Goal: Transaction & Acquisition: Purchase product/service

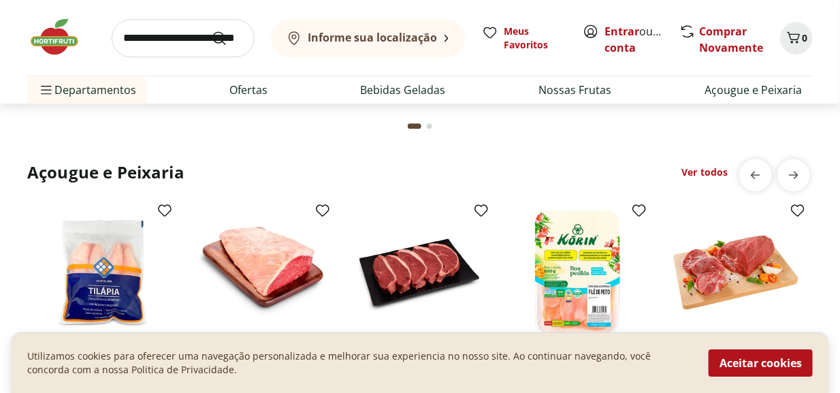
scroll to position [1293, 0]
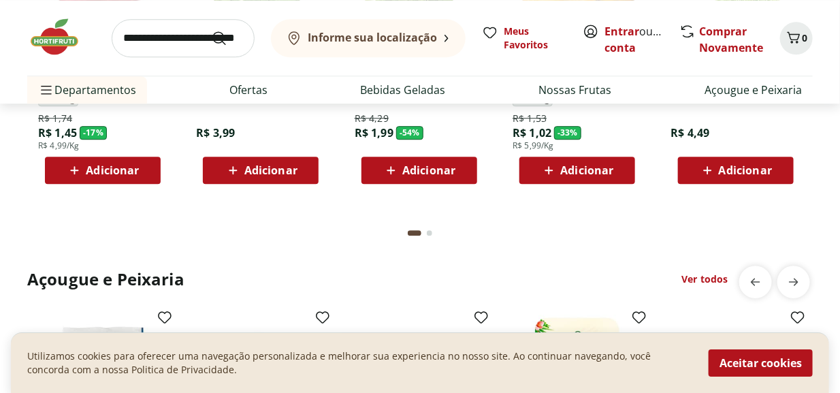
click at [429, 230] on div "Go to page 2 from fs-carousel" at bounding box center [429, 232] width 5 height 5
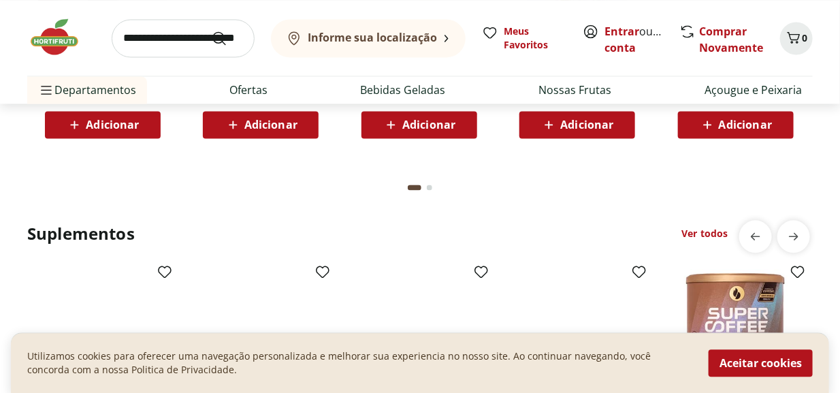
scroll to position [2539, 0]
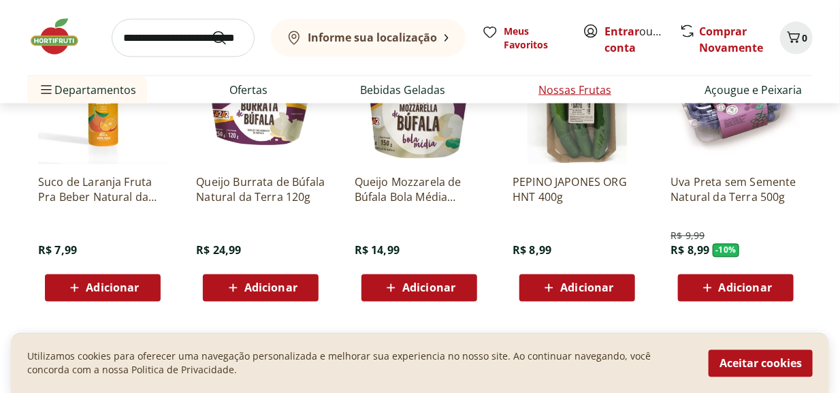
click at [558, 87] on link "Nossas Frutas" at bounding box center [575, 90] width 73 height 16
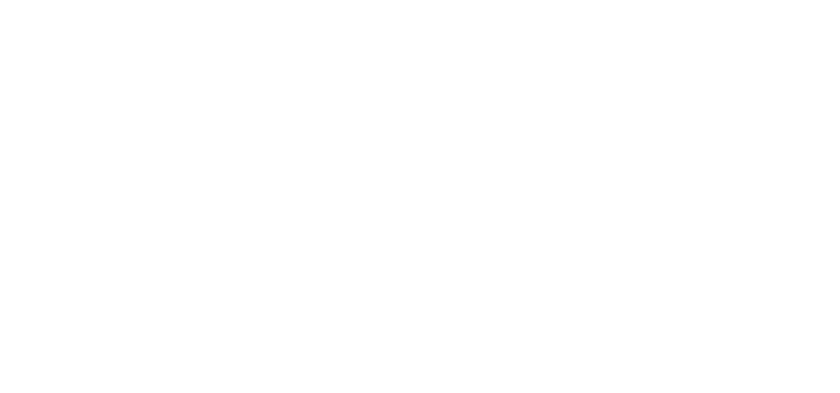
select select "**********"
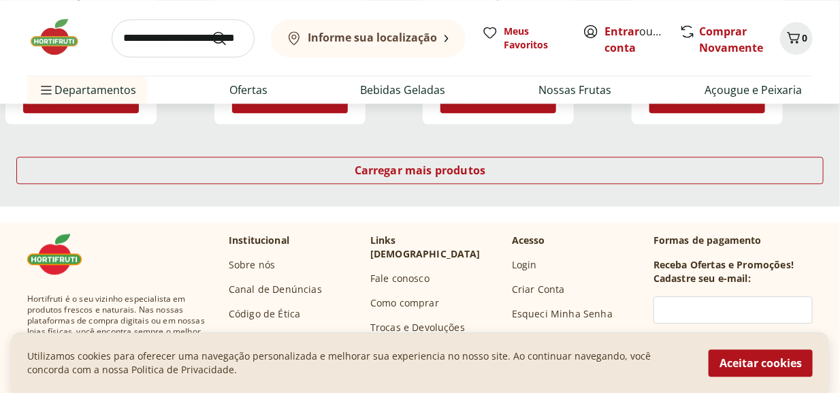
scroll to position [953, 0]
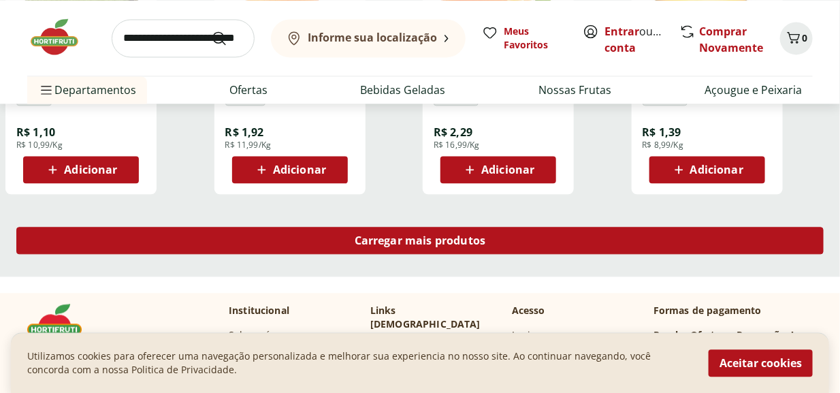
click at [430, 230] on div "Carregar mais produtos" at bounding box center [420, 240] width 808 height 27
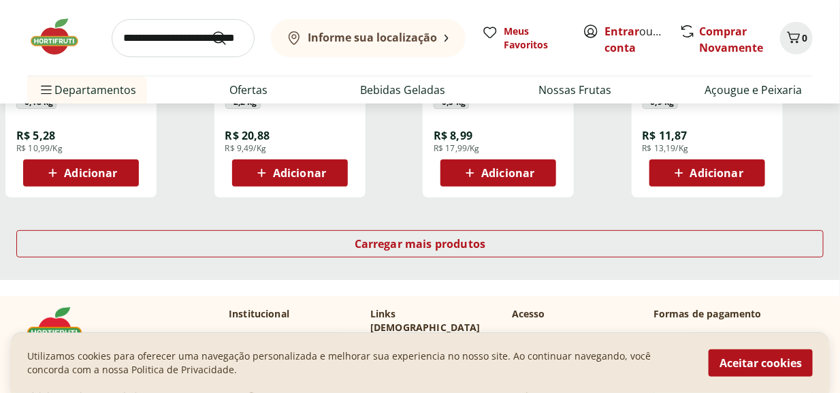
scroll to position [1907, 0]
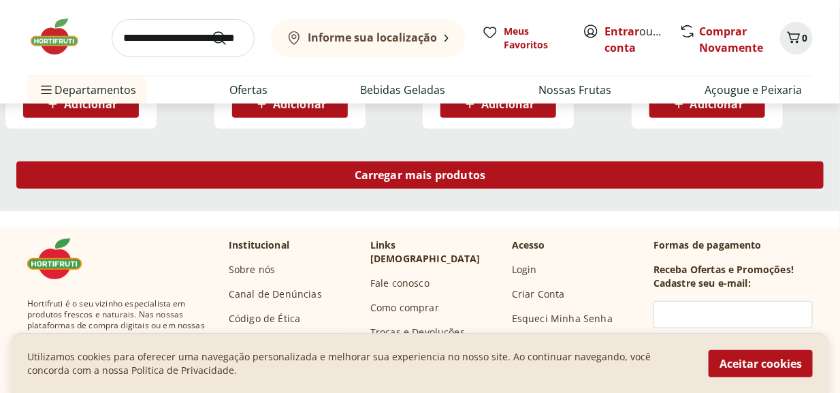
click at [441, 170] on span "Carregar mais produtos" at bounding box center [420, 175] width 131 height 11
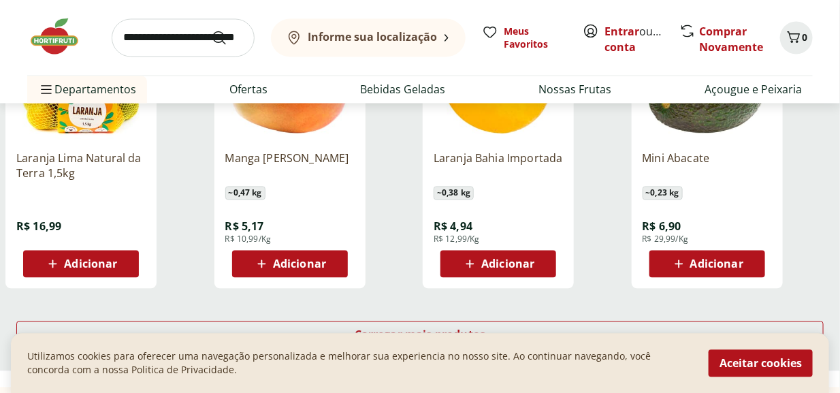
scroll to position [2655, 0]
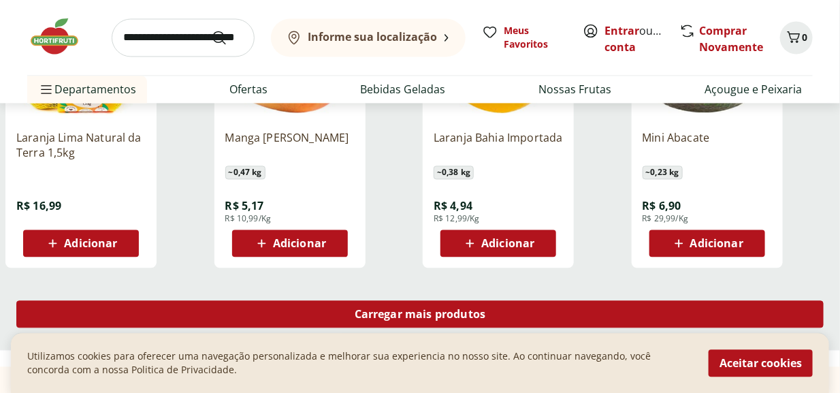
click at [400, 309] on span "Carregar mais produtos" at bounding box center [420, 314] width 131 height 11
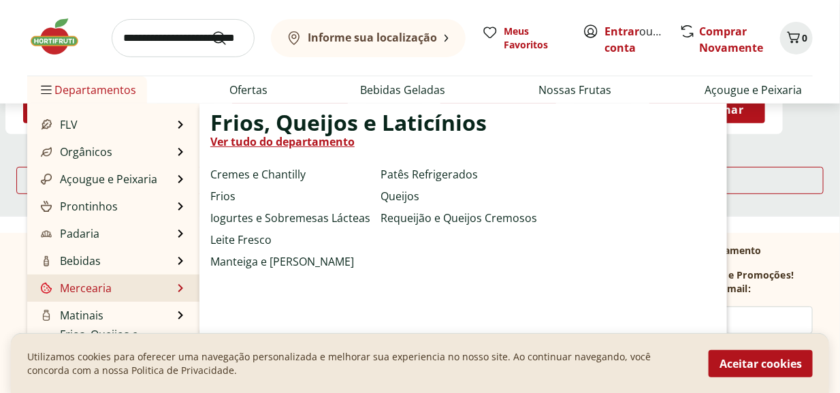
scroll to position [0, 0]
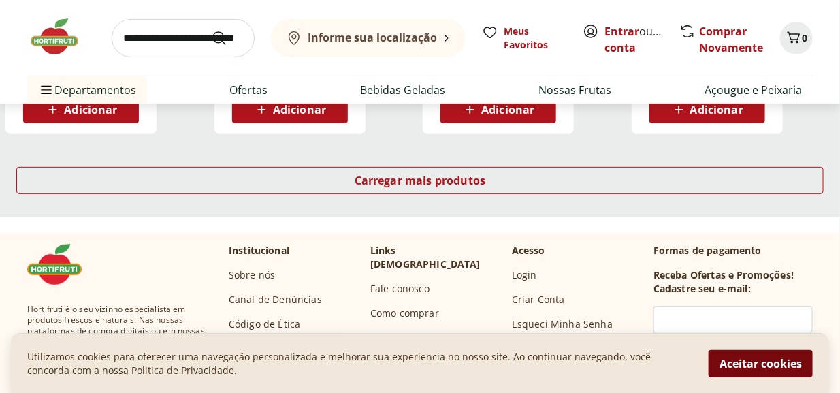
drag, startPoint x: 783, startPoint y: 360, endPoint x: 569, endPoint y: 315, distance: 219.0
click at [783, 360] on button "Aceitar cookies" at bounding box center [761, 362] width 104 height 27
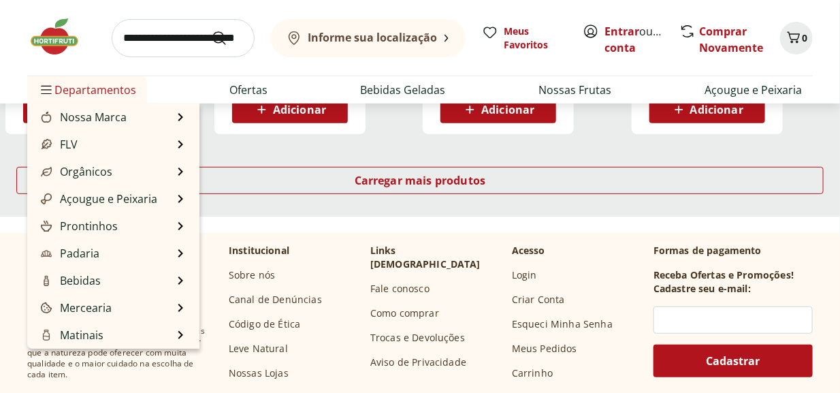
click at [87, 80] on span "Departamentos" at bounding box center [87, 90] width 98 height 33
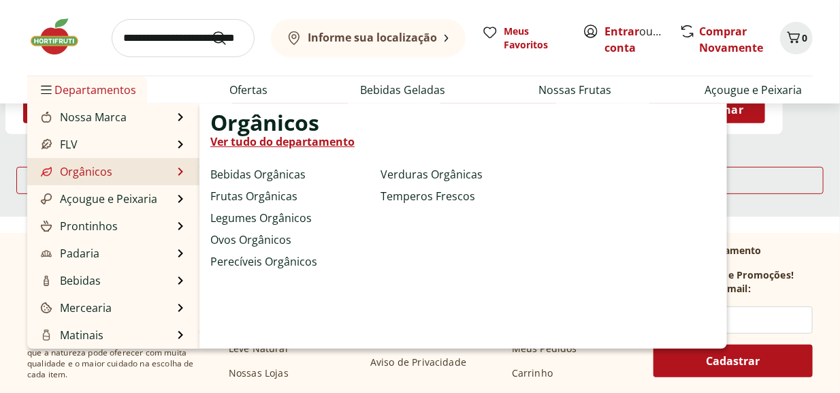
click at [114, 170] on li "Orgânicos Orgânicos Ver tudo do departamento Bebidas Orgânicas Frutas Orgânicas…" at bounding box center [113, 171] width 172 height 27
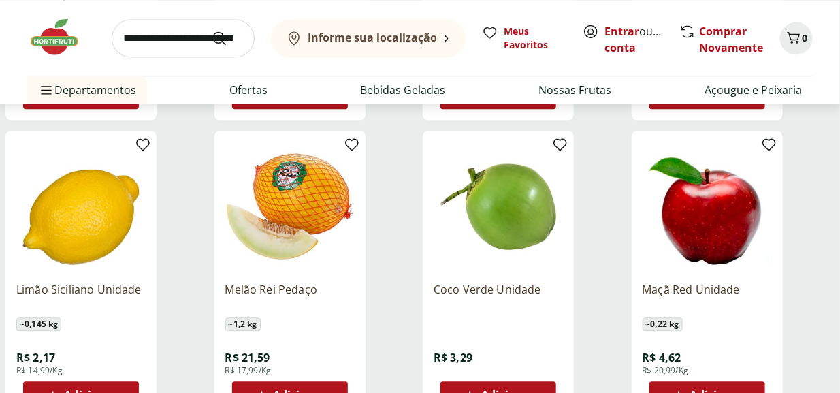
scroll to position [2792, 0]
